Goal: Task Accomplishment & Management: Manage account settings

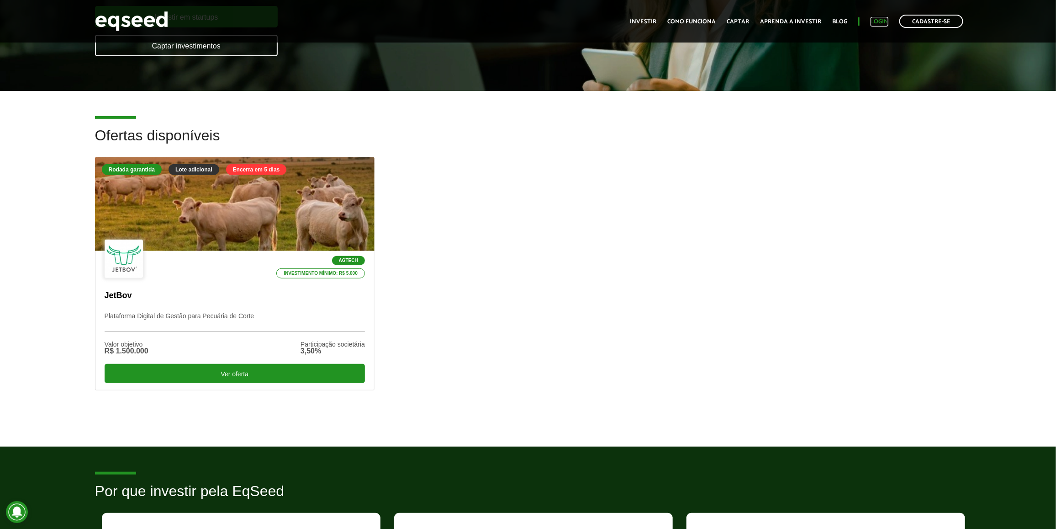
click at [874, 24] on link "Login" at bounding box center [880, 22] width 18 height 6
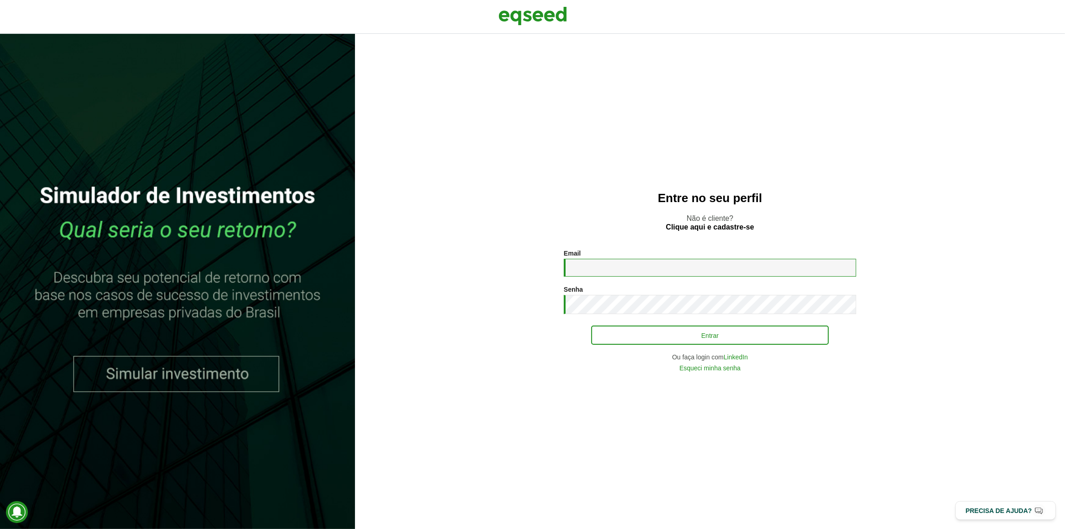
type input "**********"
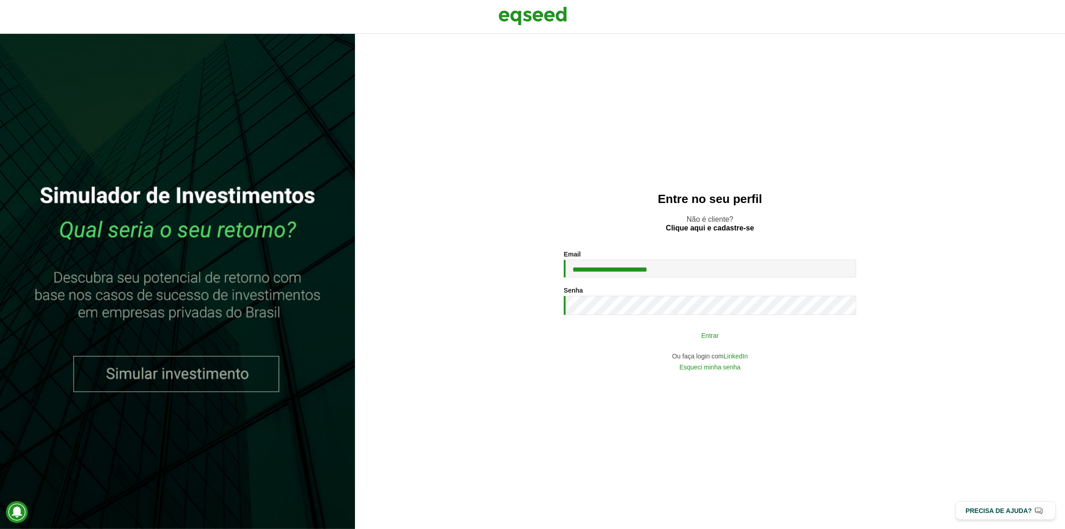
click at [663, 327] on button "Entrar" at bounding box center [710, 334] width 238 height 17
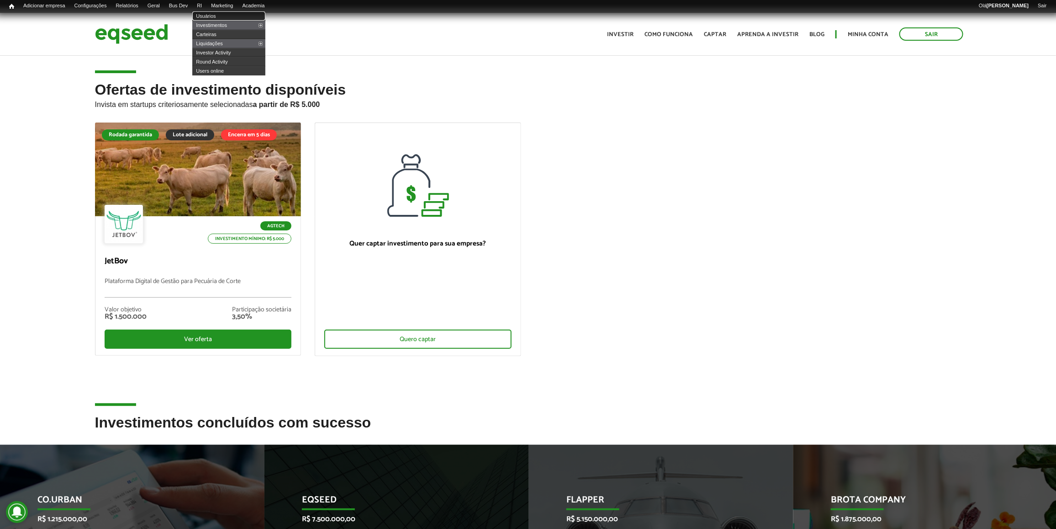
click at [222, 14] on link "Usuários" at bounding box center [228, 15] width 73 height 9
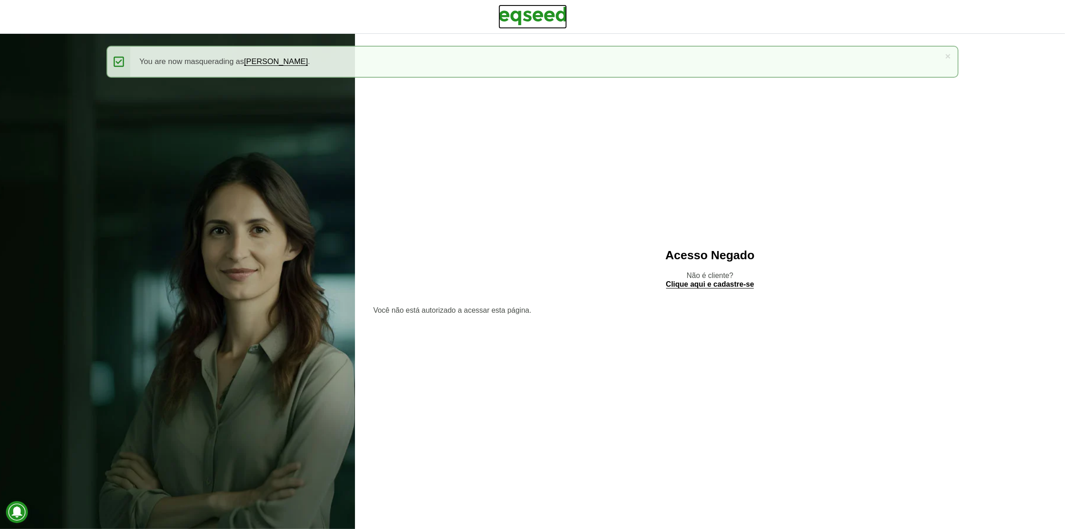
click at [527, 7] on img at bounding box center [532, 16] width 69 height 23
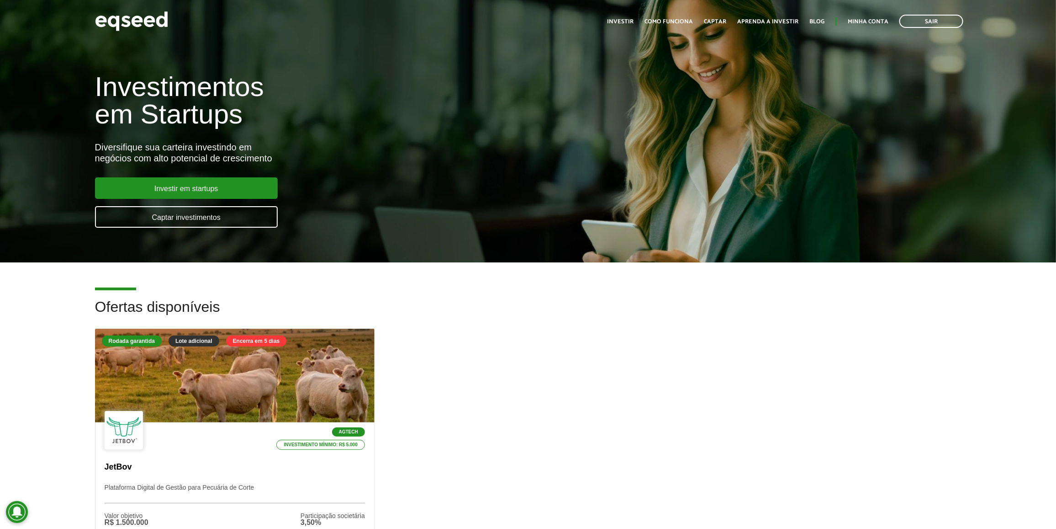
click at [873, 14] on div "Toggle navigation Início Investir Como funciona Captar Aprenda a investir Blog …" at bounding box center [786, 21] width 366 height 24
click at [875, 19] on link "Minha conta" at bounding box center [868, 22] width 41 height 6
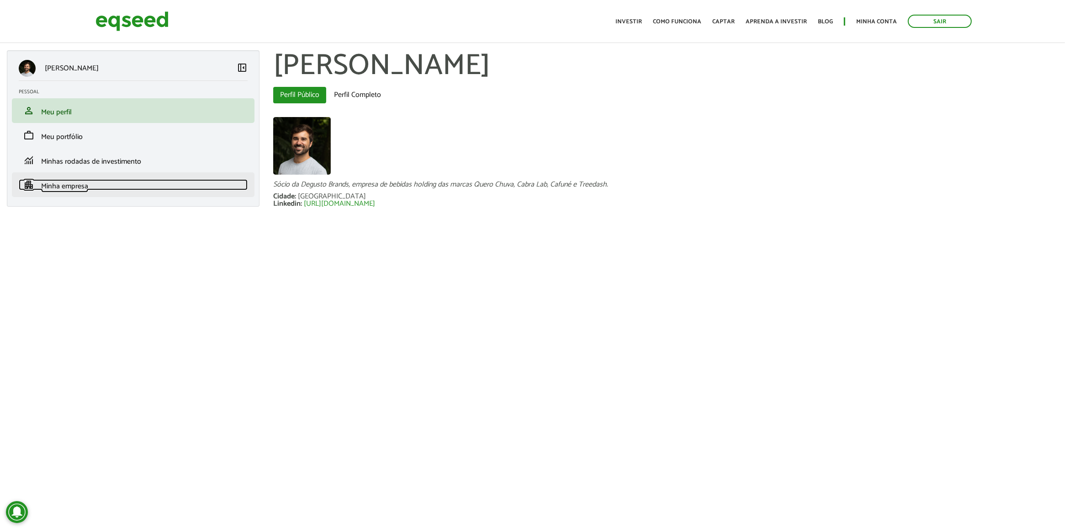
click at [106, 186] on link "apartment Minha empresa" at bounding box center [133, 184] width 229 height 11
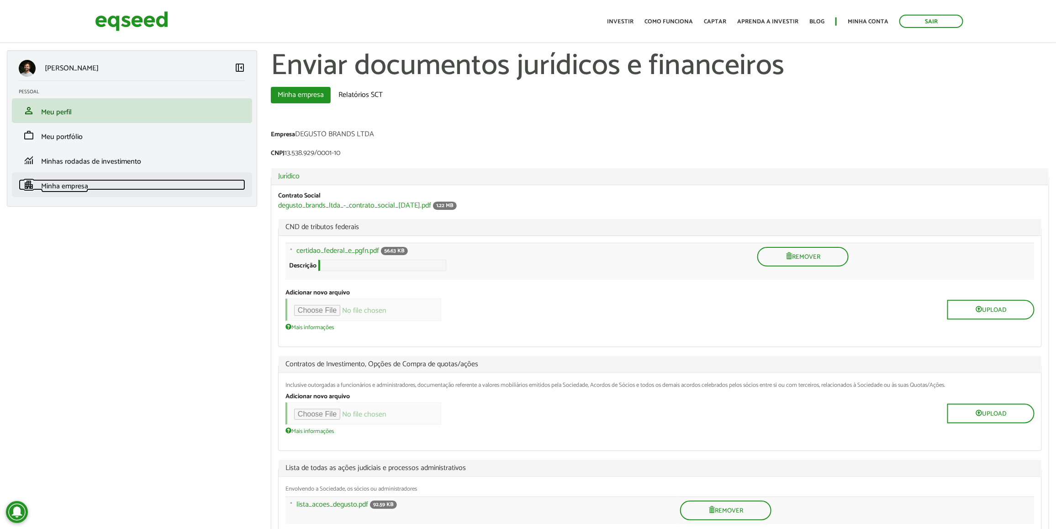
click at [106, 185] on link "apartment Minha empresa" at bounding box center [132, 184] width 227 height 11
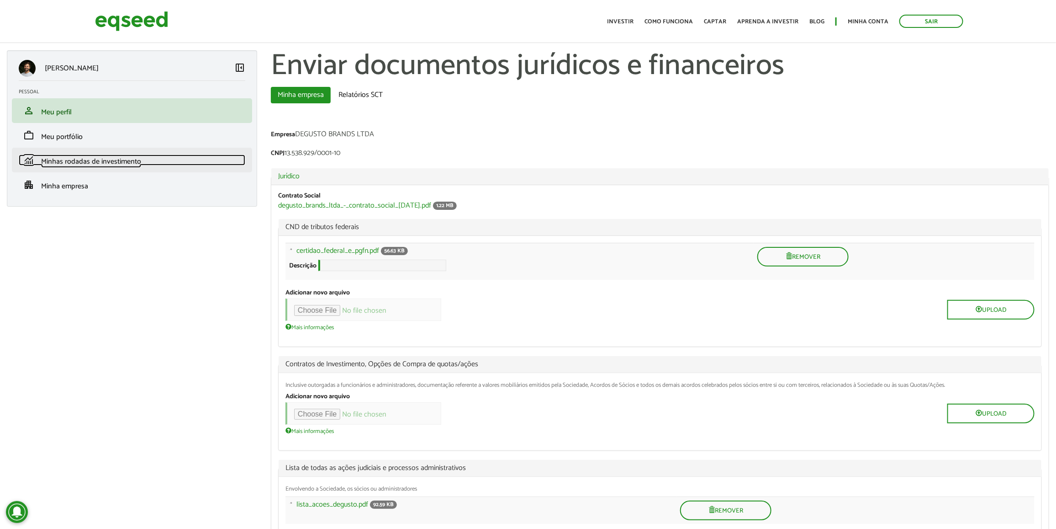
click at [115, 165] on span "Minhas rodadas de investimento" at bounding box center [91, 161] width 100 height 12
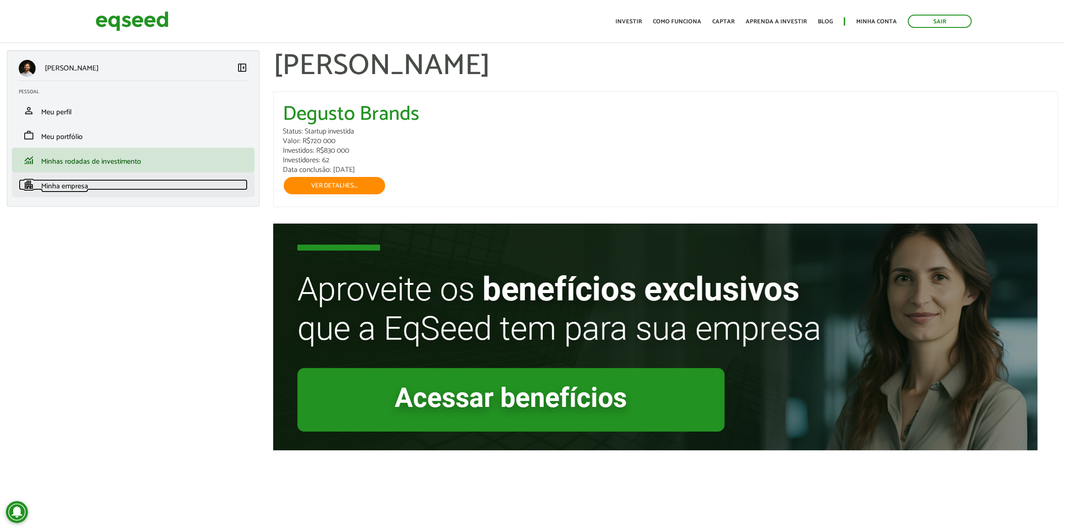
click at [111, 183] on link "apartment Minha empresa" at bounding box center [133, 184] width 229 height 11
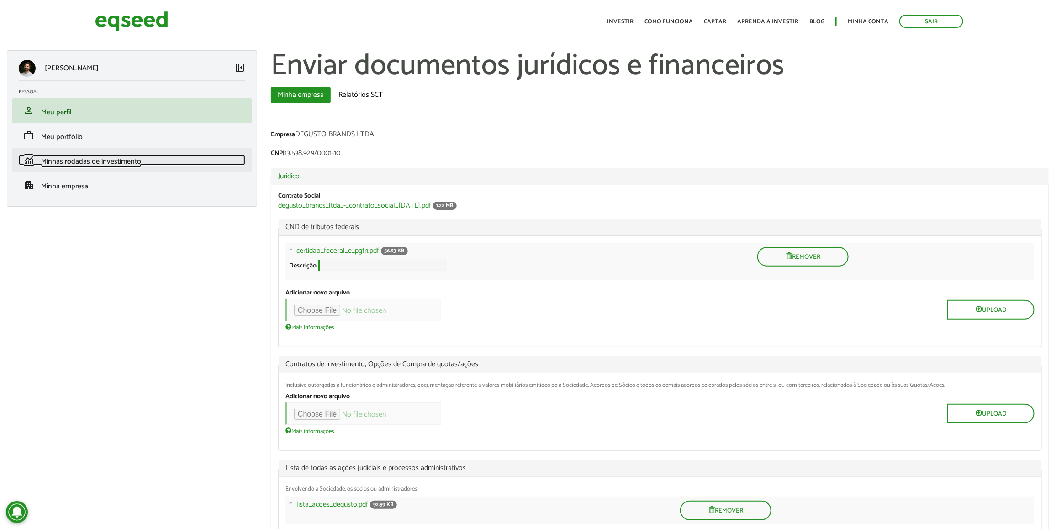
click at [181, 165] on link "monitoring Minhas rodadas de investimento" at bounding box center [132, 159] width 227 height 11
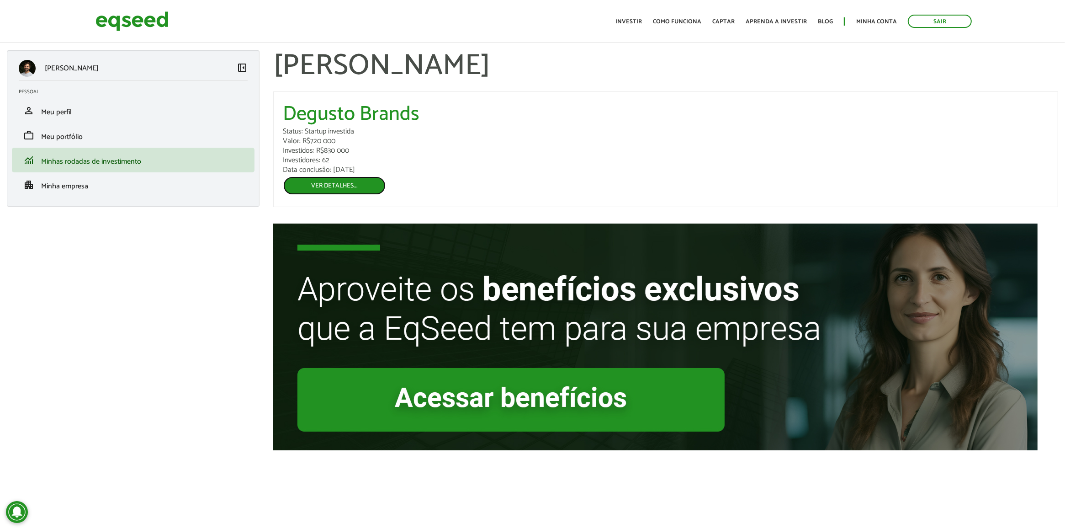
click at [345, 188] on link "Ver detalhes..." at bounding box center [334, 185] width 103 height 19
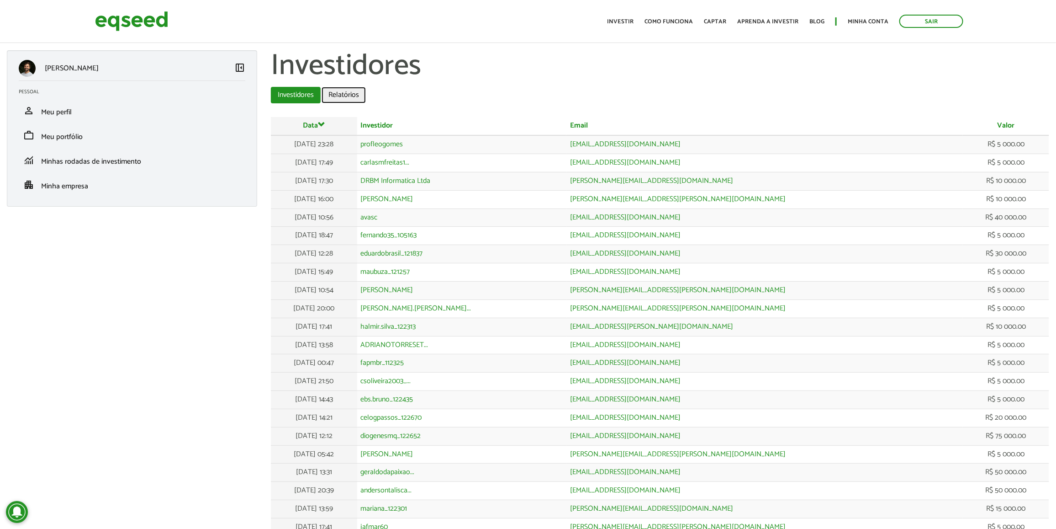
click at [350, 97] on link "Relatórios" at bounding box center [344, 95] width 44 height 16
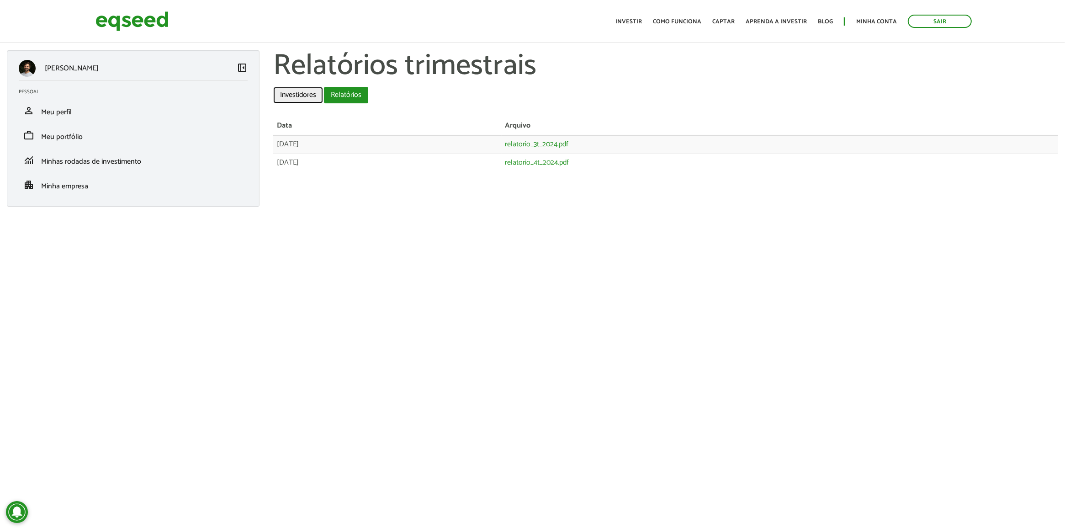
click at [308, 97] on link "Investidores" at bounding box center [298, 95] width 50 height 16
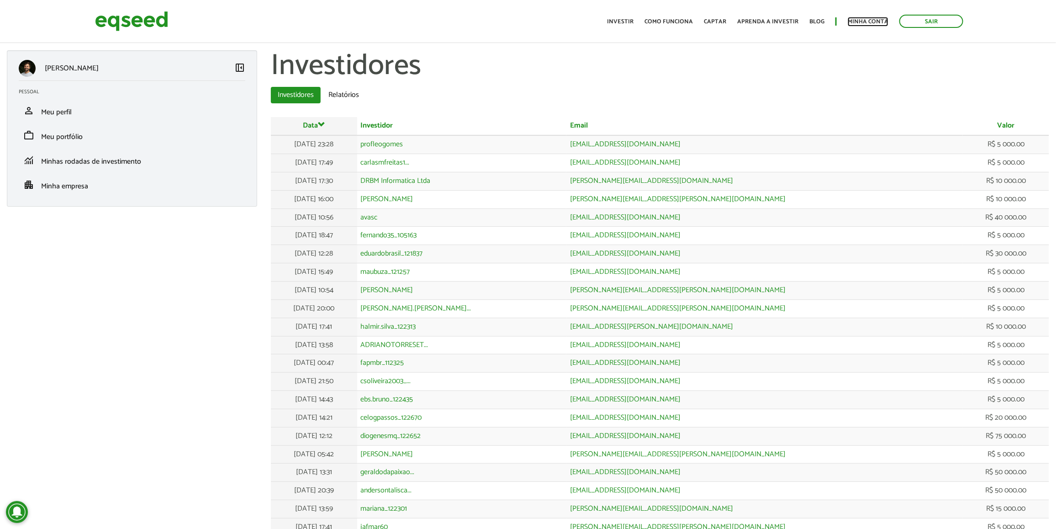
click at [856, 16] on ul "Início Investir Como funciona Captar Aprenda a investir Blog Minha conta Sair" at bounding box center [786, 21] width 366 height 13
click at [863, 21] on link "Minha conta" at bounding box center [868, 22] width 41 height 6
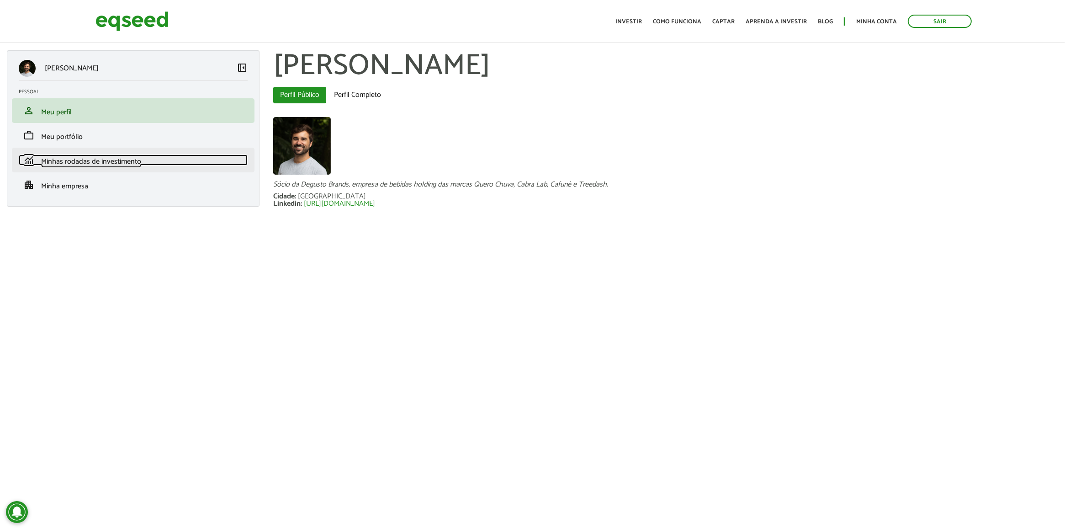
click at [128, 161] on span "Minhas rodadas de investimento" at bounding box center [91, 161] width 100 height 12
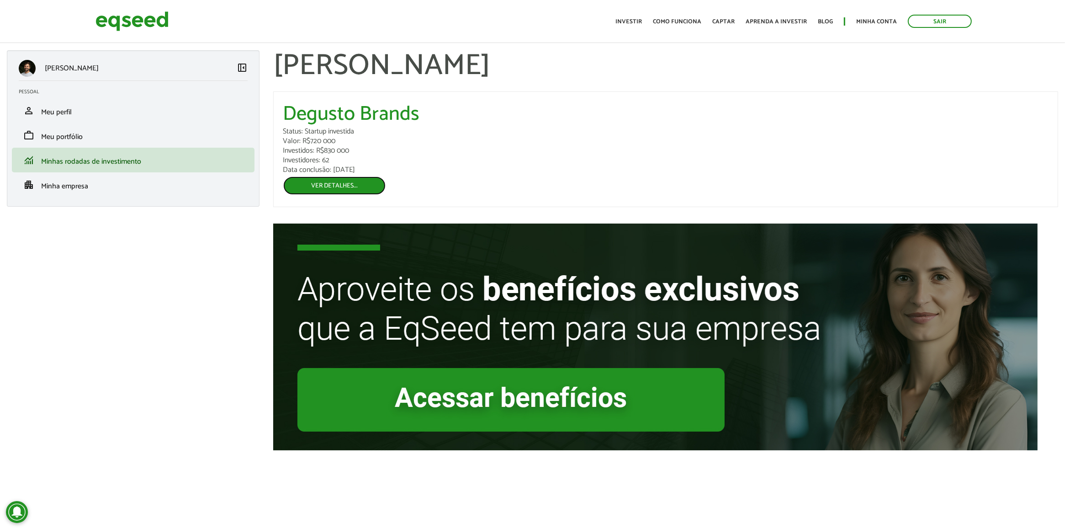
click at [366, 183] on link "Ver detalhes..." at bounding box center [334, 185] width 103 height 19
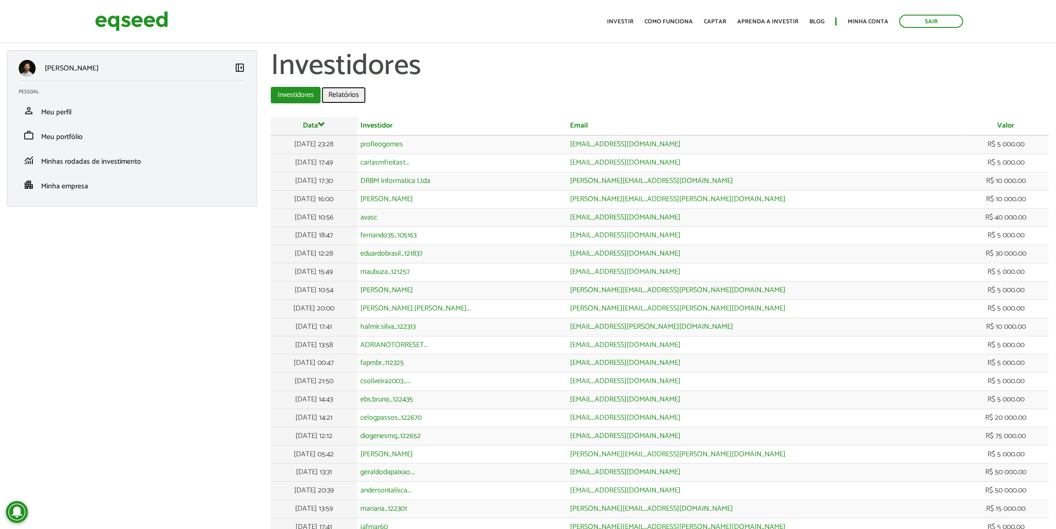
click at [355, 98] on link "Relatórios" at bounding box center [344, 95] width 44 height 16
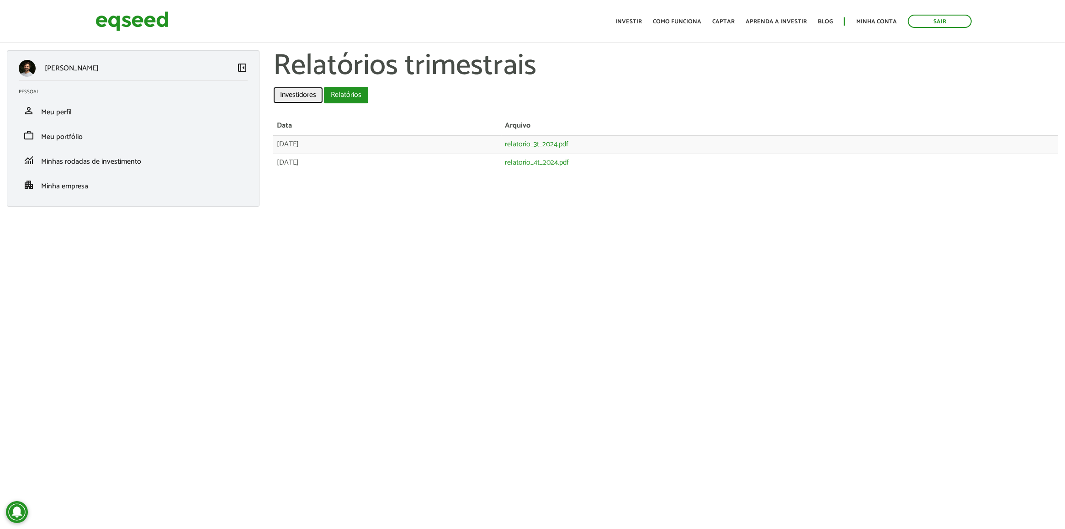
click at [312, 97] on link "Investidores" at bounding box center [298, 95] width 50 height 16
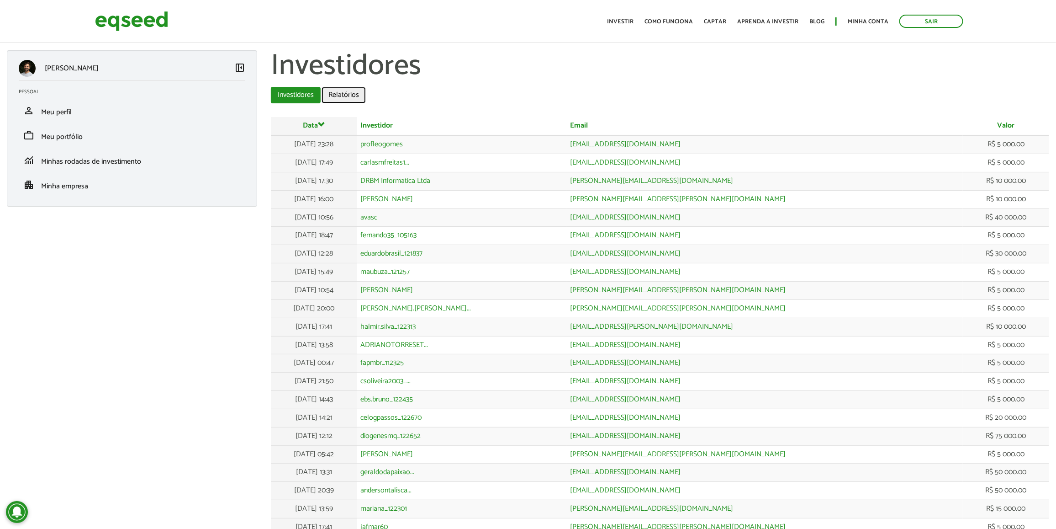
click at [357, 101] on link "Relatórios" at bounding box center [344, 95] width 44 height 16
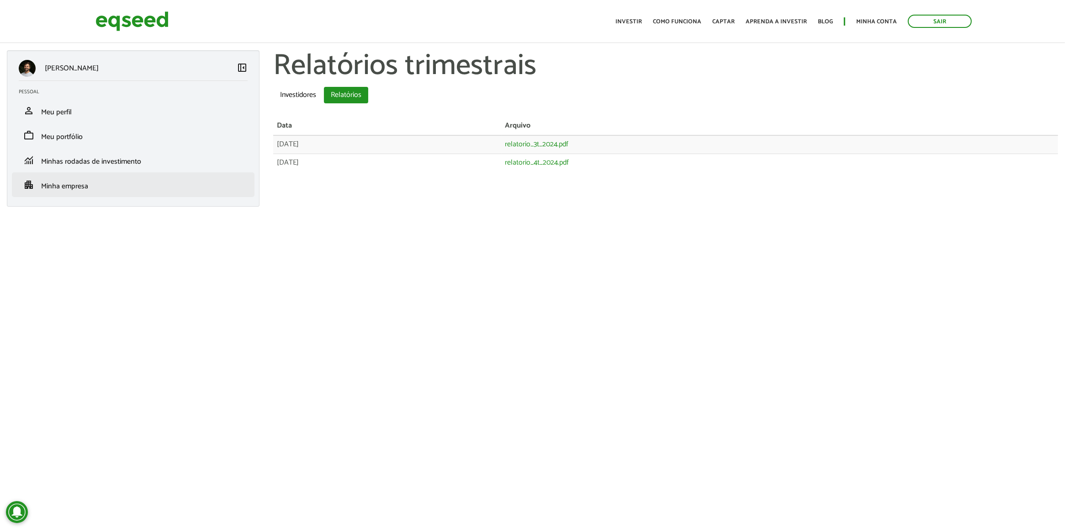
click at [116, 179] on li "apartment Minha empresa" at bounding box center [133, 184] width 243 height 25
click at [106, 186] on link "apartment Minha empresa" at bounding box center [133, 184] width 229 height 11
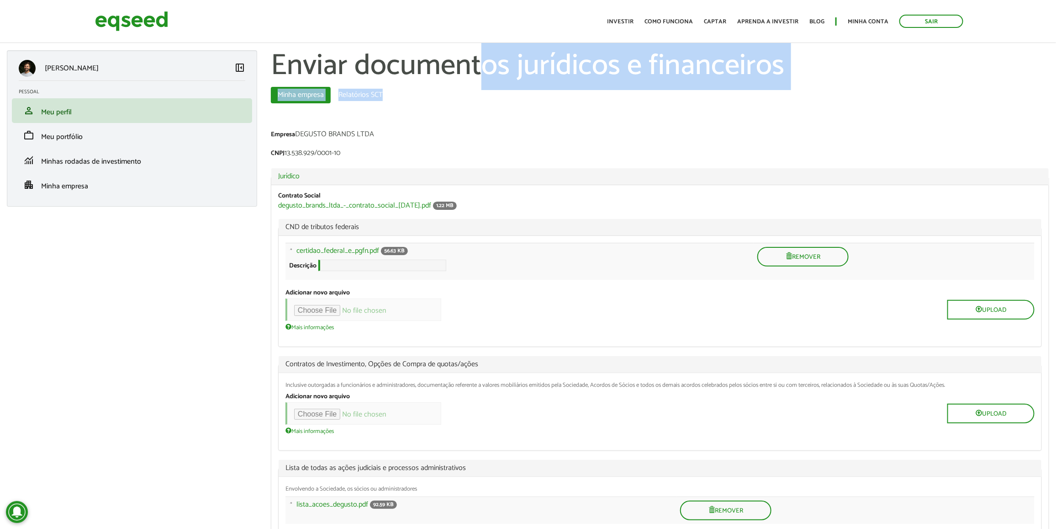
drag, startPoint x: 398, startPoint y: 96, endPoint x: 468, endPoint y: 87, distance: 70.4
drag, startPoint x: 468, startPoint y: 87, endPoint x: 411, endPoint y: 92, distance: 57.3
click at [414, 90] on ul "Minha empresa (aba ativa) Relatórios SCT" at bounding box center [660, 95] width 779 height 16
click at [384, 95] on link "Relatórios SCT" at bounding box center [361, 95] width 58 height 16
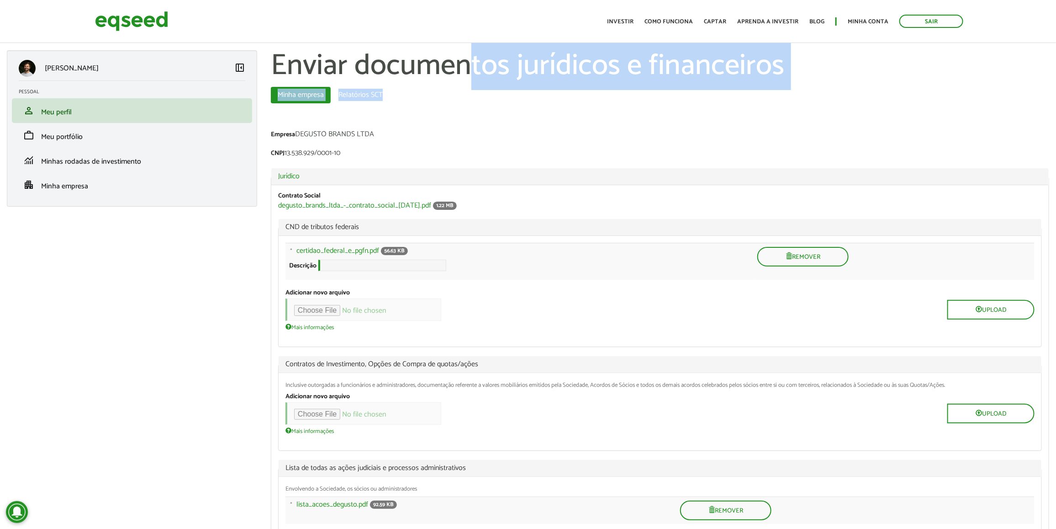
click at [406, 97] on ul "Minha empresa (aba ativa) Relatórios SCT" at bounding box center [660, 95] width 779 height 16
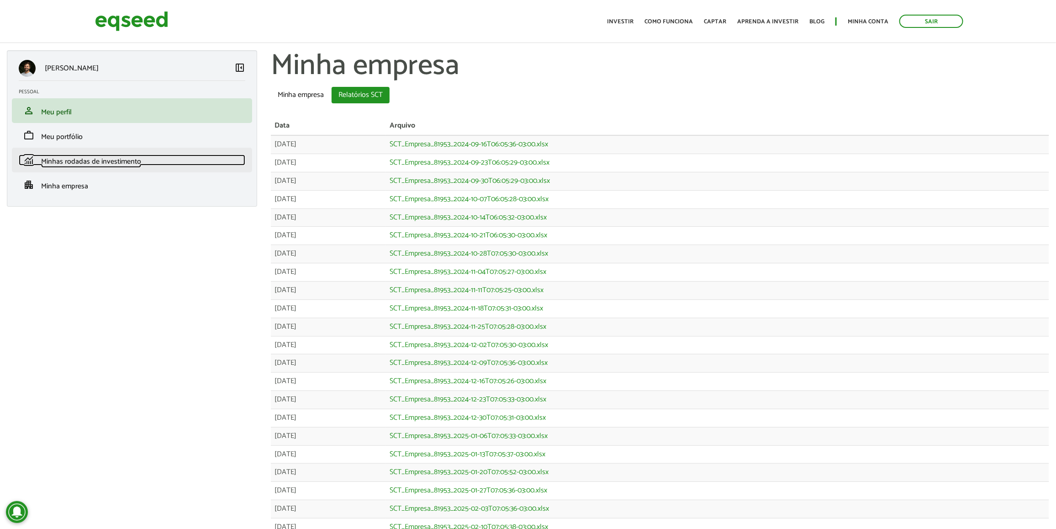
click at [126, 155] on span "Minhas rodadas de investimento" at bounding box center [91, 161] width 100 height 12
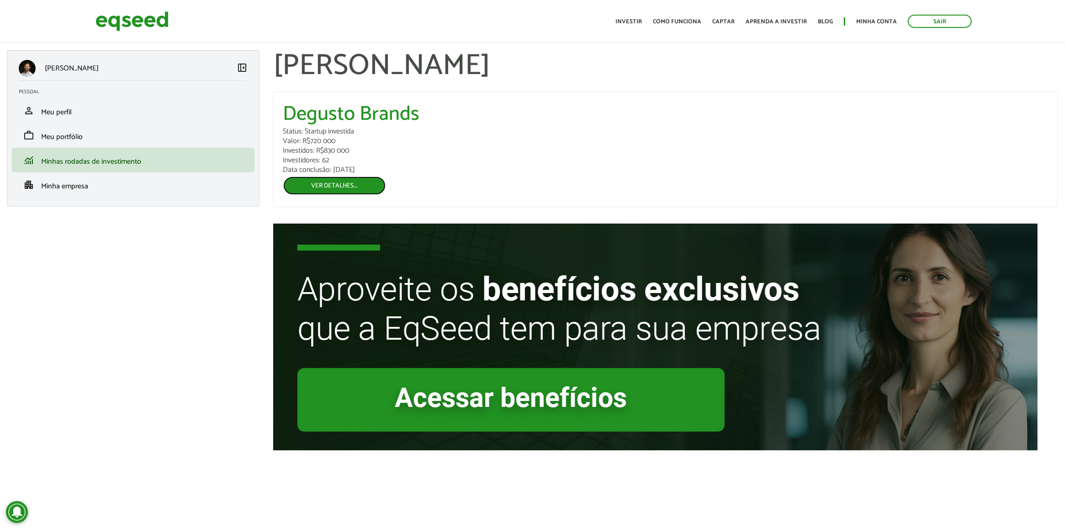
click at [330, 184] on link "Ver detalhes..." at bounding box center [334, 185] width 103 height 19
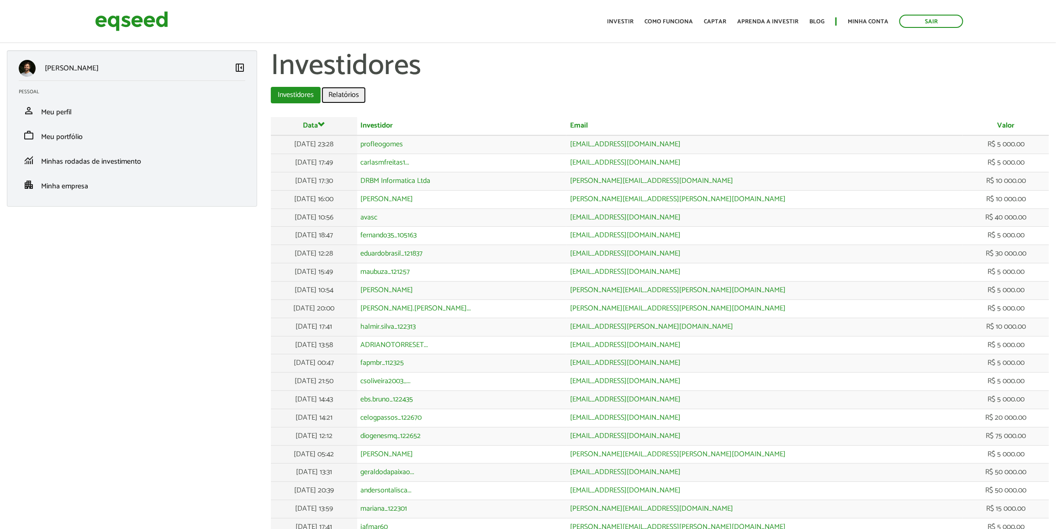
click at [343, 103] on link "Relatórios" at bounding box center [344, 95] width 44 height 16
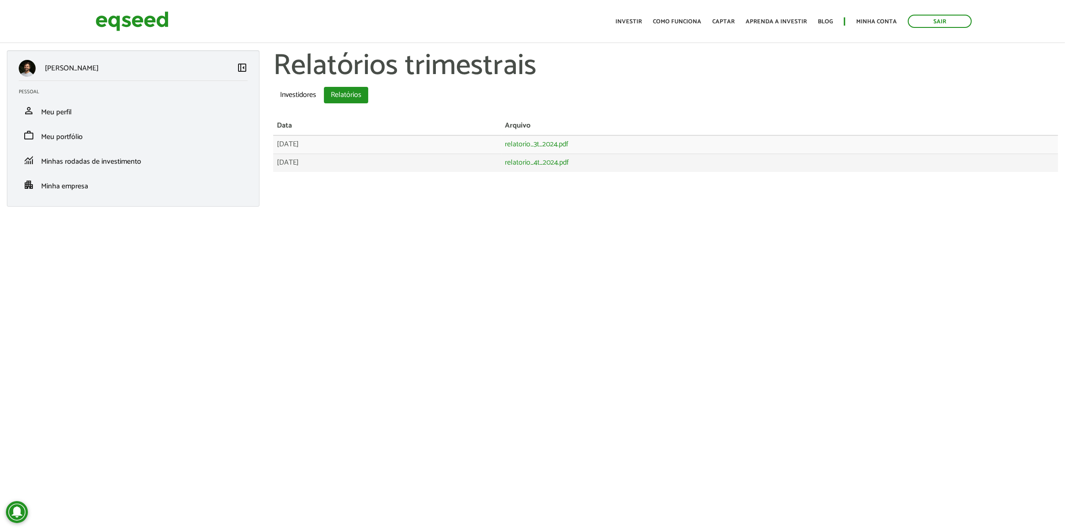
drag, startPoint x: 576, startPoint y: 120, endPoint x: 621, endPoint y: 170, distance: 67.3
click at [620, 170] on table "Data [GEOGRAPHIC_DATA] [DATE] relatorio_3t_2024.pdf [DATE] relatorio_4t_2024.pdf" at bounding box center [665, 144] width 785 height 55
drag, startPoint x: 621, startPoint y: 170, endPoint x: 625, endPoint y: 179, distance: 10.1
click at [625, 179] on div "Data [GEOGRAPHIC_DATA] [DATE] relatorio_3t_2024.pdf [DATE] relatorio_4t_2024.pdf" at bounding box center [665, 149] width 785 height 64
click at [101, 188] on link "apartment Minha empresa" at bounding box center [133, 184] width 229 height 11
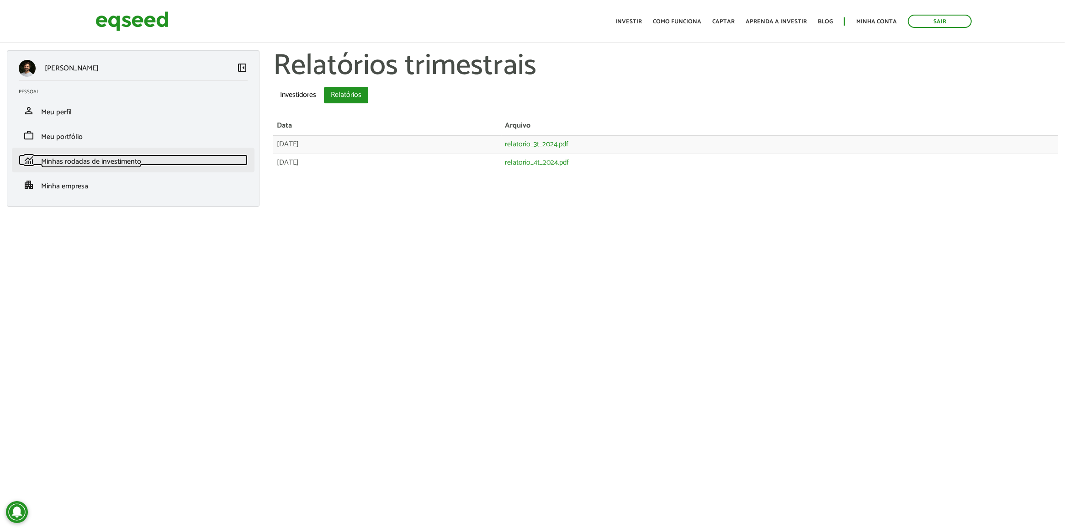
click at [103, 164] on span "Minhas rodadas de investimento" at bounding box center [91, 161] width 100 height 12
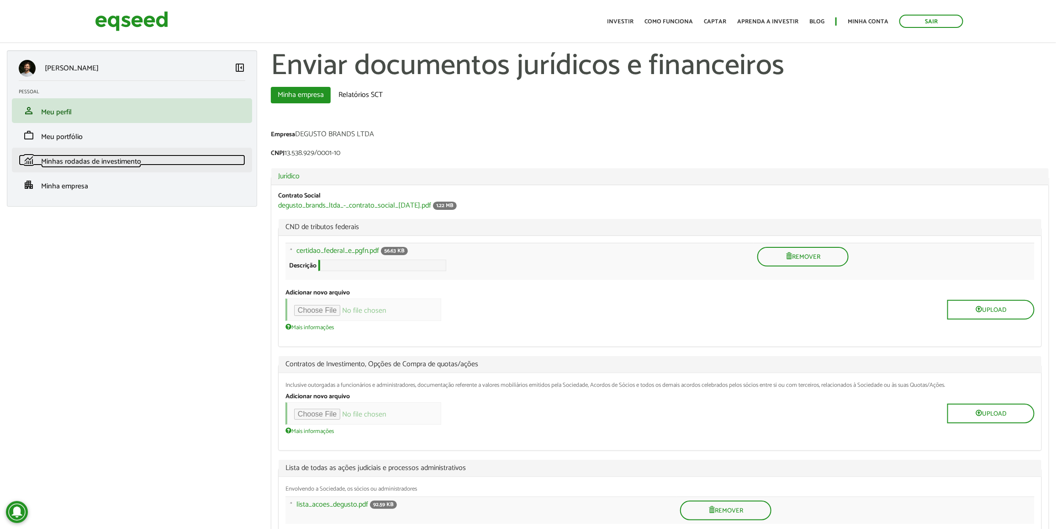
click at [143, 156] on link "monitoring Minhas rodadas de investimento" at bounding box center [132, 159] width 227 height 11
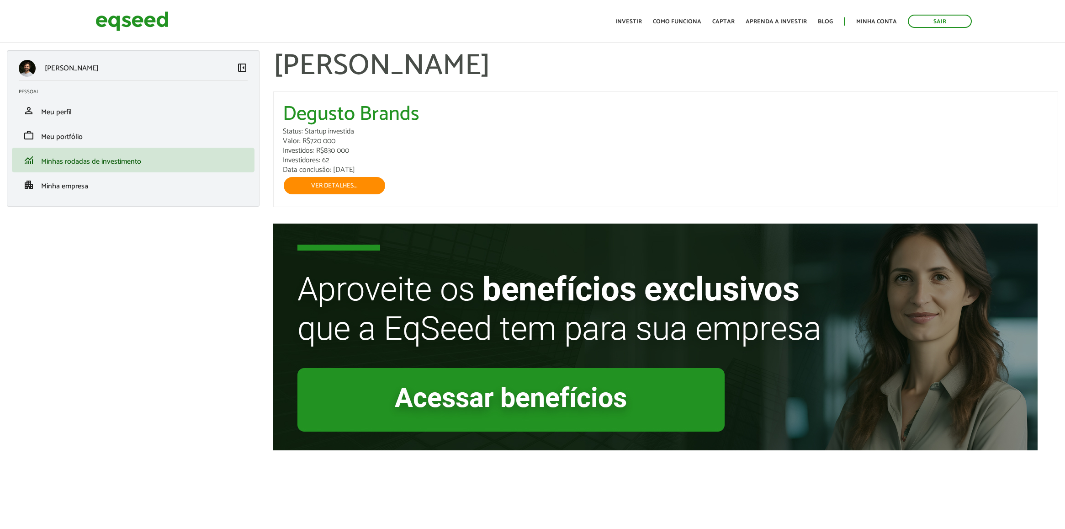
click at [133, 136] on link "work Meu portfólio" at bounding box center [133, 135] width 229 height 11
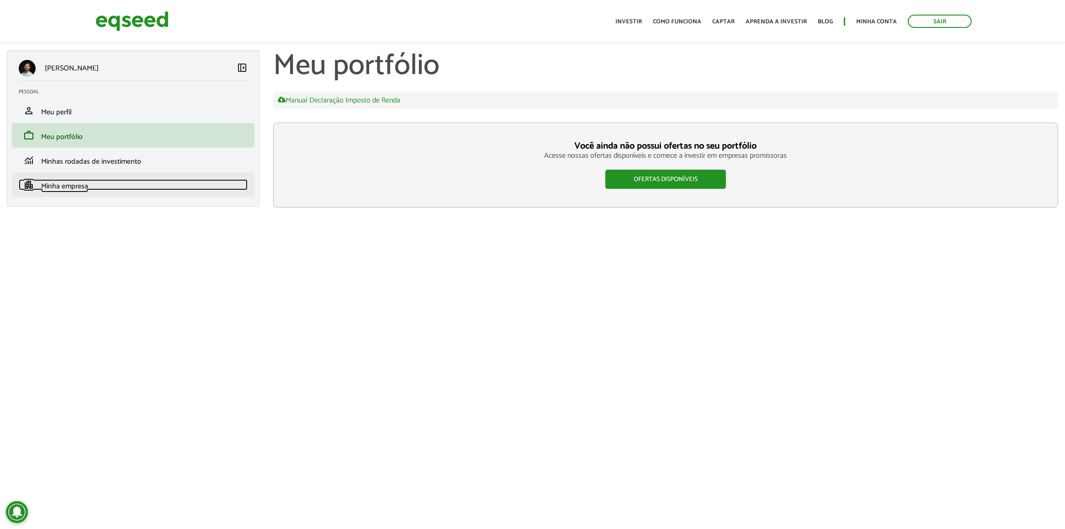
click at [218, 183] on link "apartment Minha empresa" at bounding box center [133, 184] width 229 height 11
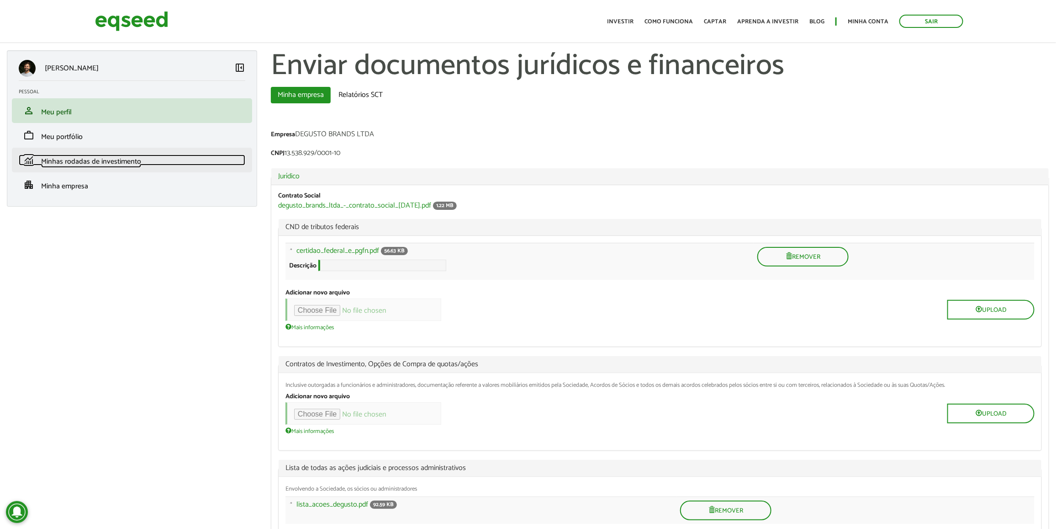
click at [90, 161] on span "Minhas rodadas de investimento" at bounding box center [91, 161] width 100 height 12
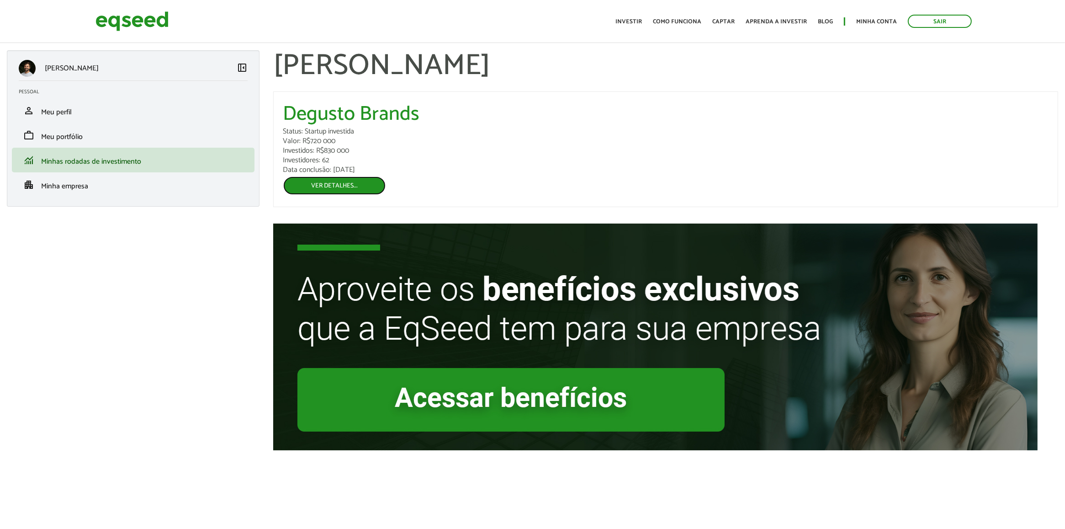
click at [303, 185] on link "Ver detalhes..." at bounding box center [334, 185] width 103 height 19
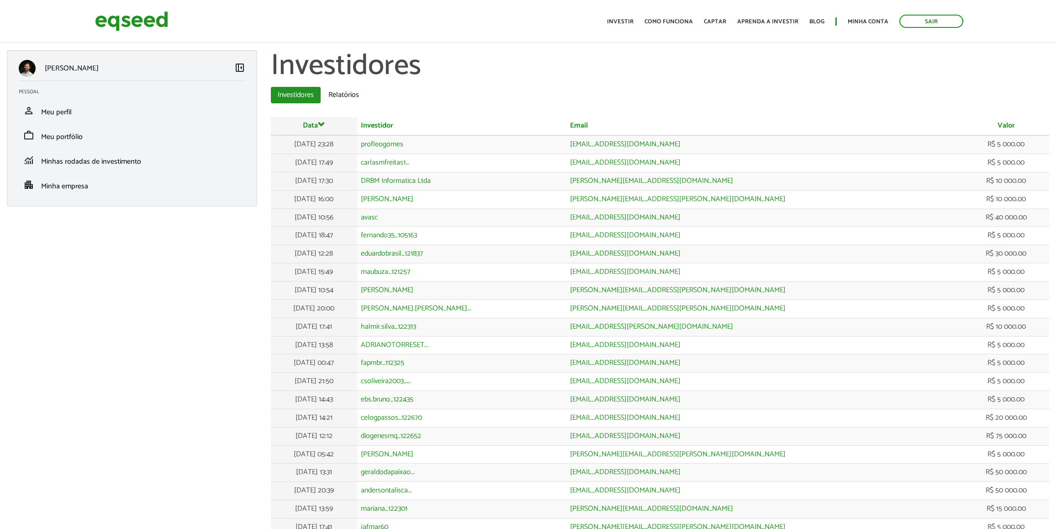
click at [346, 94] on link "Relatórios" at bounding box center [344, 95] width 44 height 16
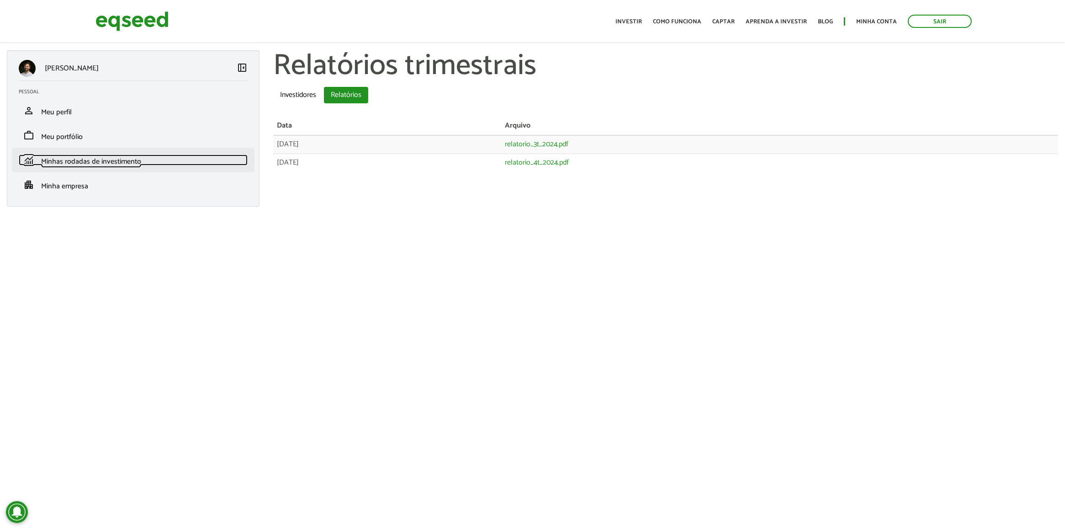
click at [117, 154] on link "monitoring Minhas rodadas de investimento" at bounding box center [133, 159] width 229 height 11
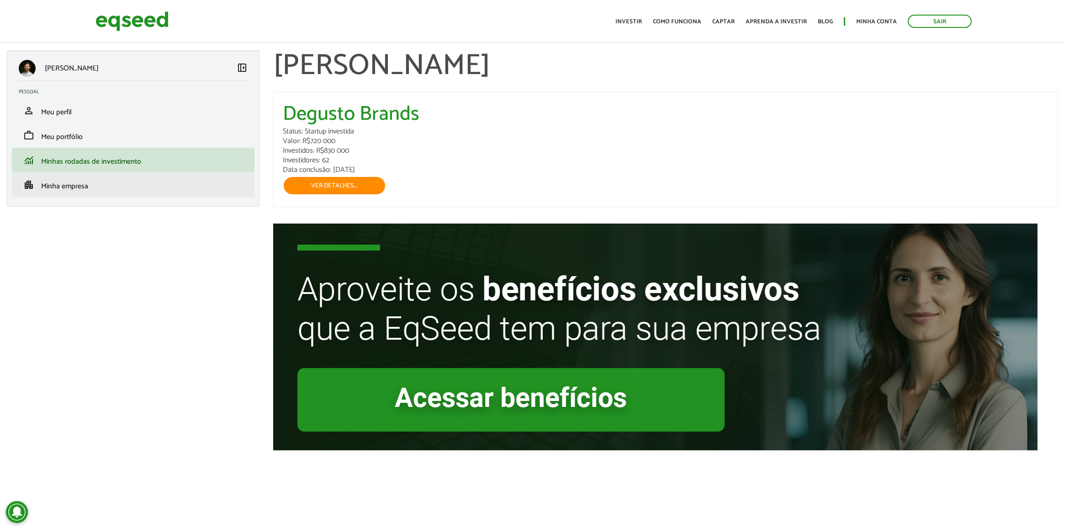
click at [165, 182] on link "apartment Minha empresa" at bounding box center [133, 184] width 229 height 11
click at [78, 183] on span "Minha empresa" at bounding box center [64, 186] width 47 height 12
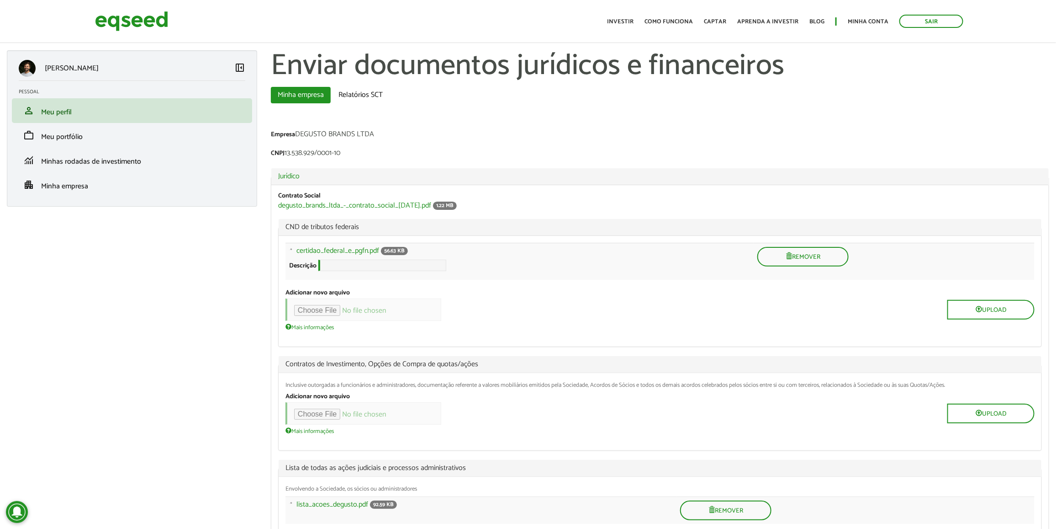
drag, startPoint x: 409, startPoint y: 96, endPoint x: 419, endPoint y: 96, distance: 9.6
click at [420, 96] on ul "Minha empresa (aba ativa) Relatórios SCT" at bounding box center [660, 95] width 779 height 16
click at [401, 97] on ul "Minha empresa (aba ativa) Relatórios SCT" at bounding box center [660, 95] width 779 height 16
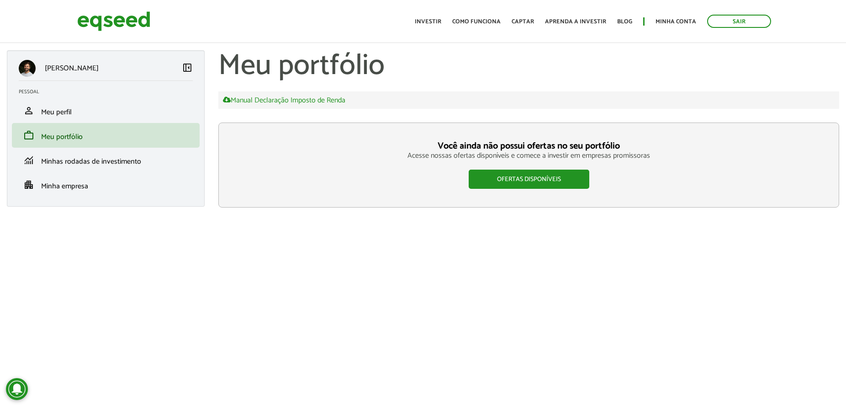
click at [279, 184] on div "Você ainda não possui ofertas no seu portfólio Acesse nossas ofertas disponívei…" at bounding box center [528, 164] width 621 height 85
click at [758, 16] on link "Sair" at bounding box center [739, 21] width 64 height 13
